Goal: Use online tool/utility

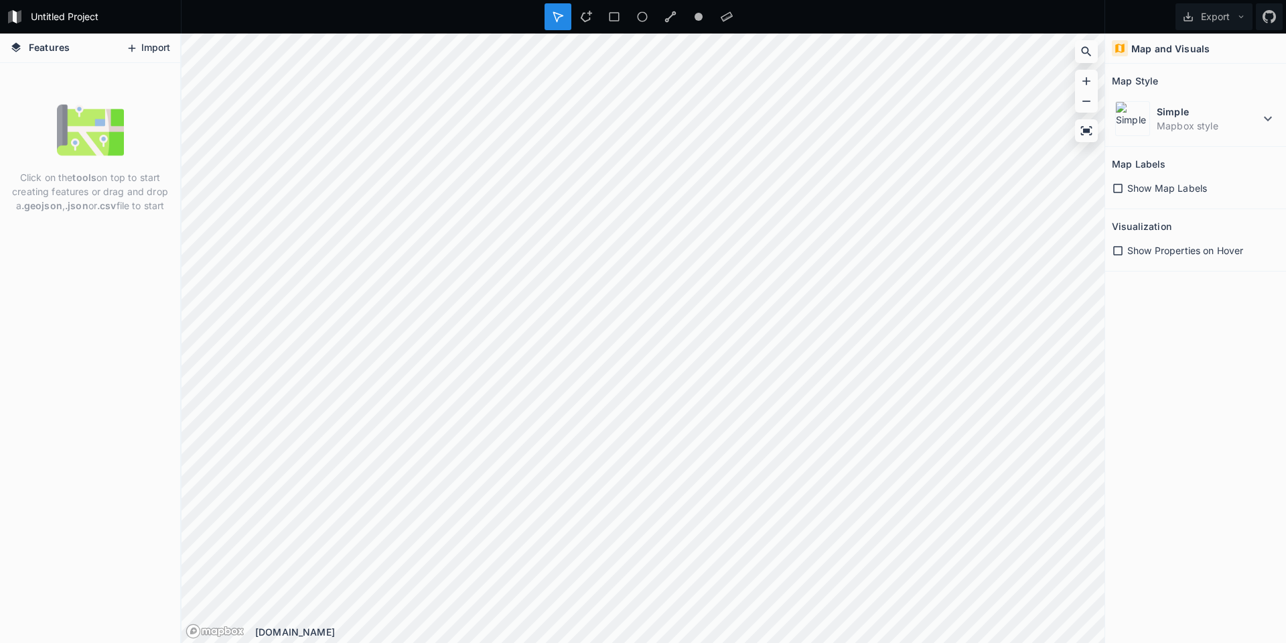
click at [167, 49] on button "Import" at bounding box center [148, 48] width 58 height 21
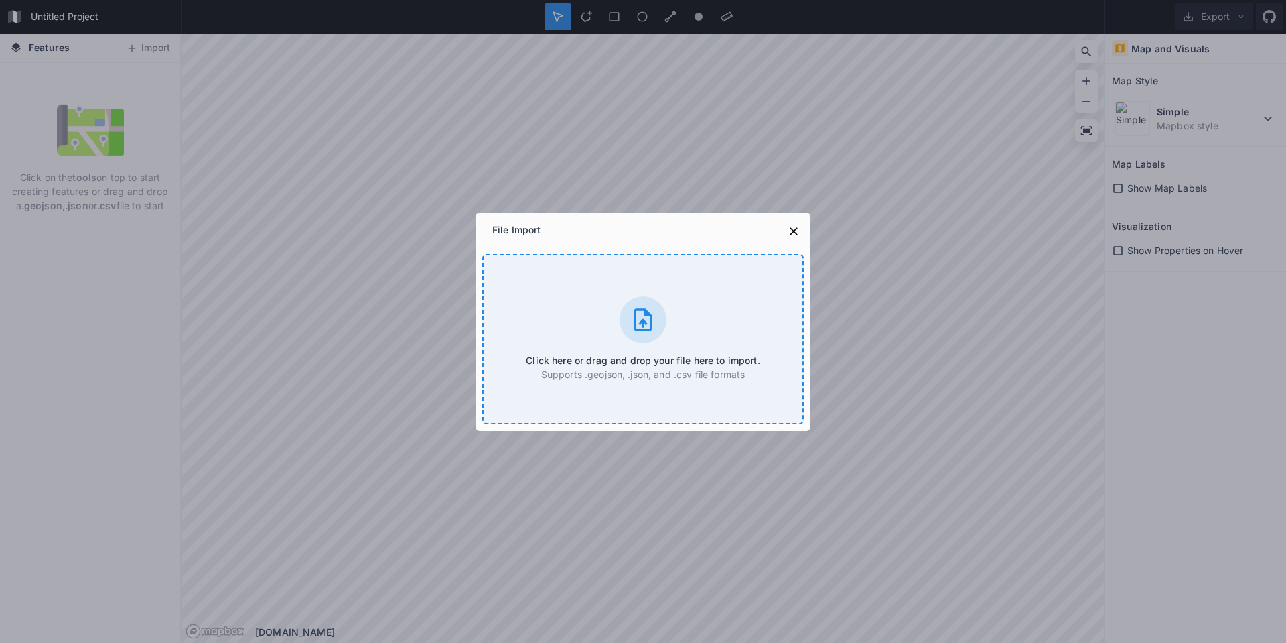
click at [659, 324] on div at bounding box center [643, 319] width 47 height 47
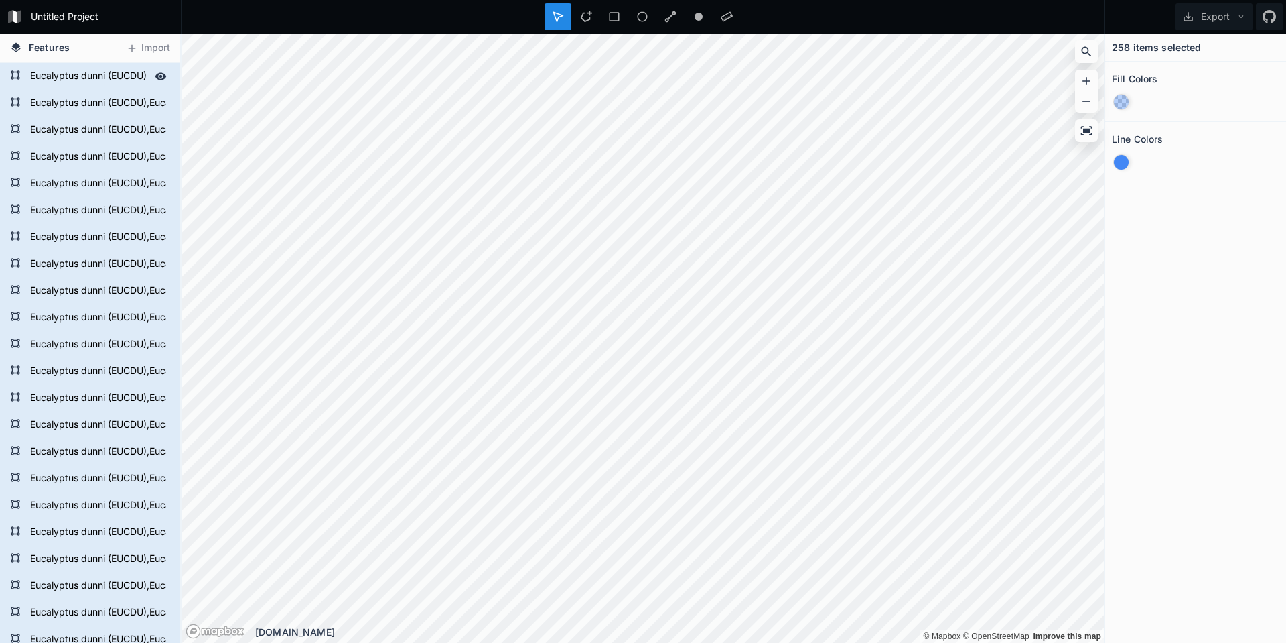
click at [94, 76] on form "Eucalyptus dunni (EUCDU),Eucalyptus gobulus sbsp.maidenii (EUCMD),Eucalyptus sm…" at bounding box center [88, 76] width 125 height 20
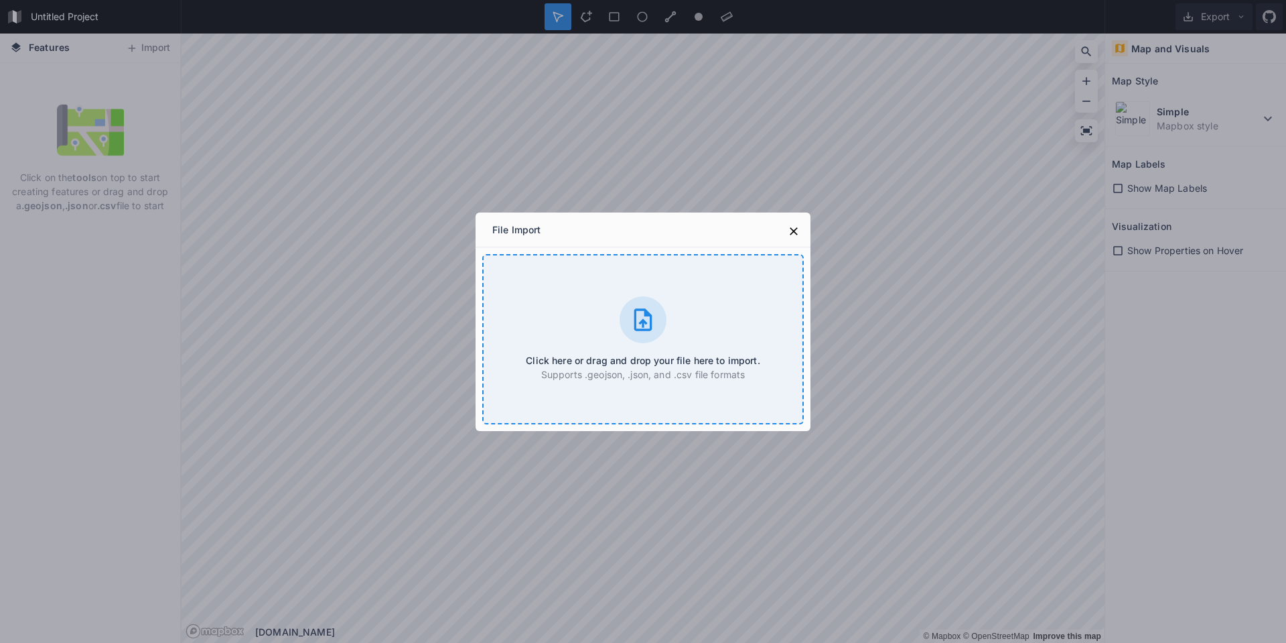
click at [699, 385] on div "Click here or drag and drop your file here to import. Supports .geojson, .json,…" at bounding box center [643, 339] width 322 height 170
